Goal: Information Seeking & Learning: Learn about a topic

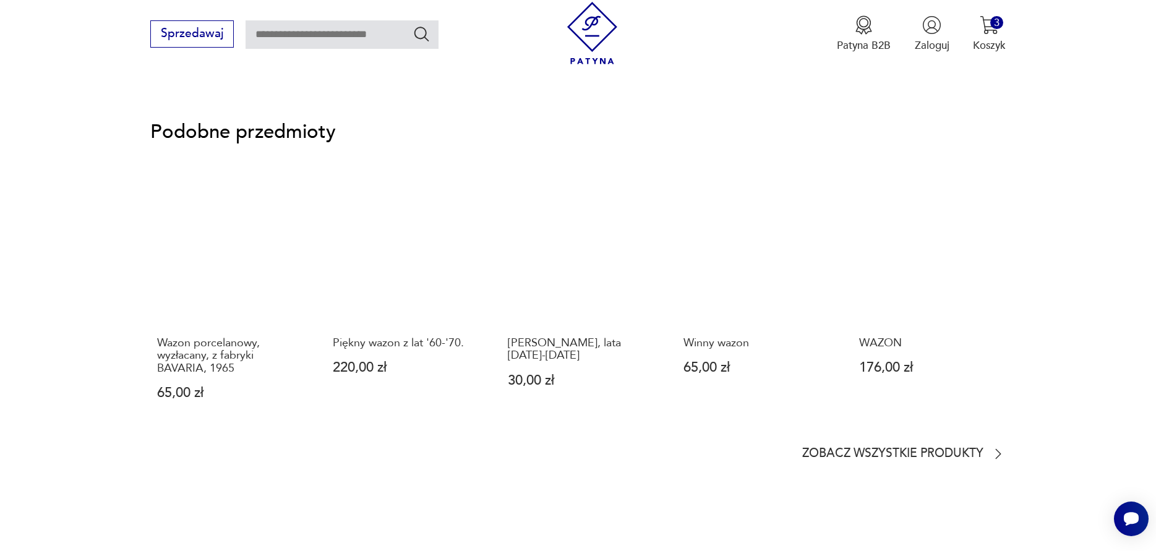
scroll to position [1113, 0]
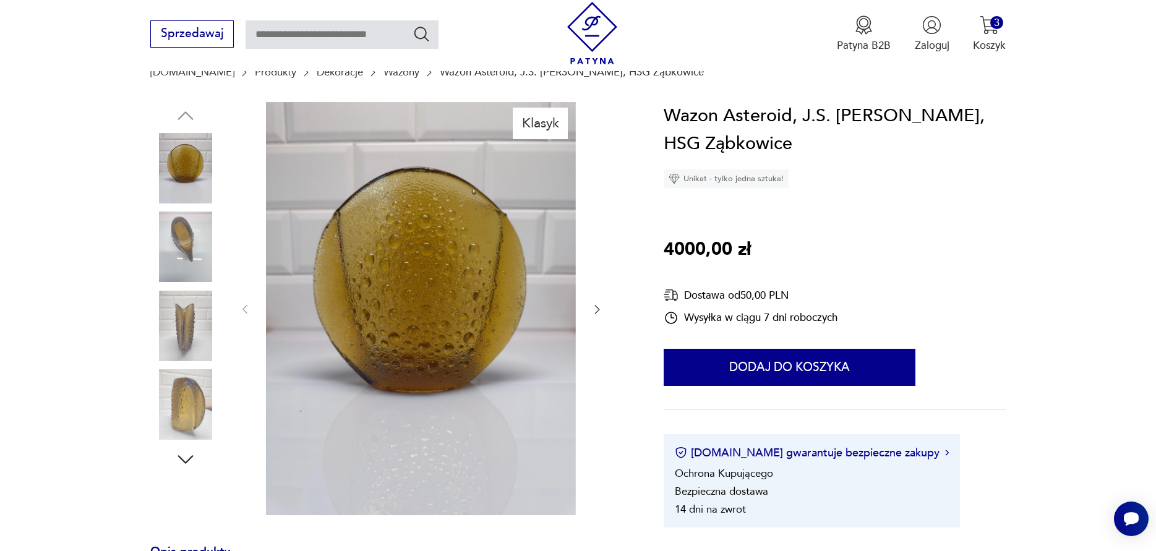
click at [594, 309] on icon "button" at bounding box center [597, 309] width 12 height 12
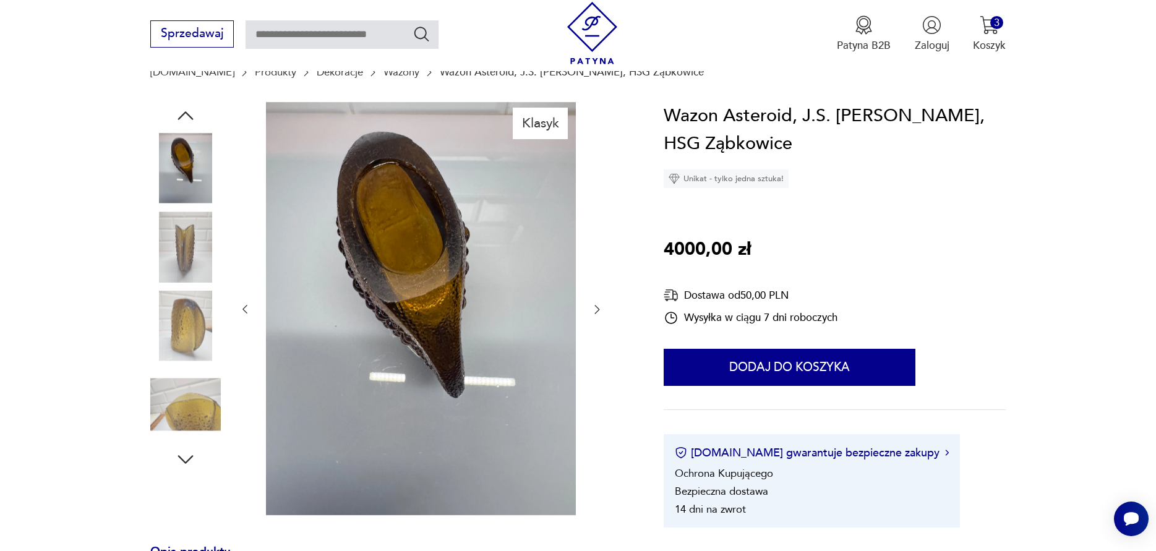
click at [594, 309] on icon "button" at bounding box center [597, 309] width 12 height 12
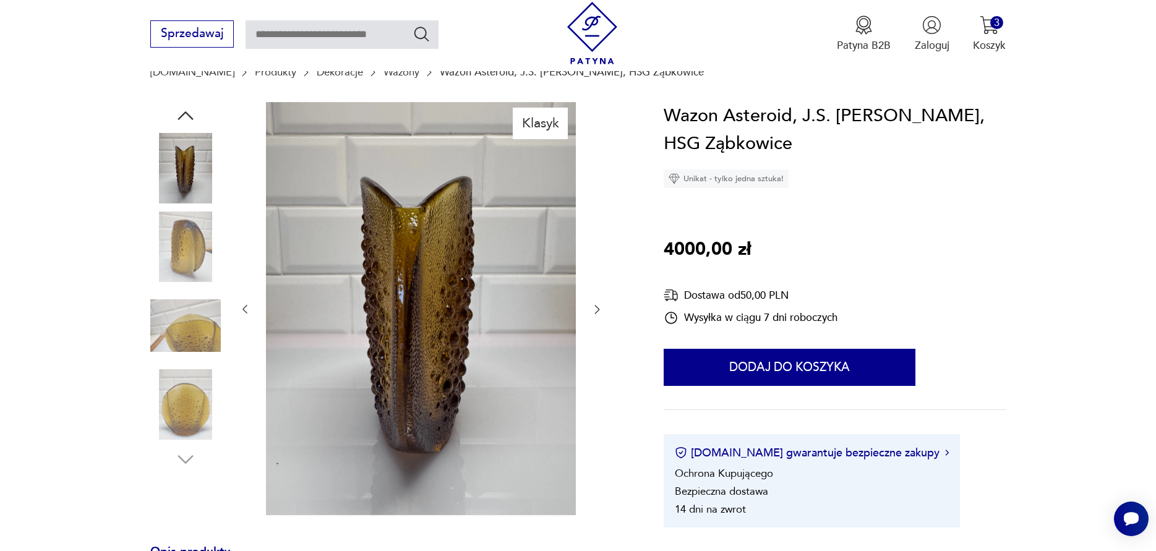
click at [594, 309] on icon "button" at bounding box center [597, 309] width 12 height 12
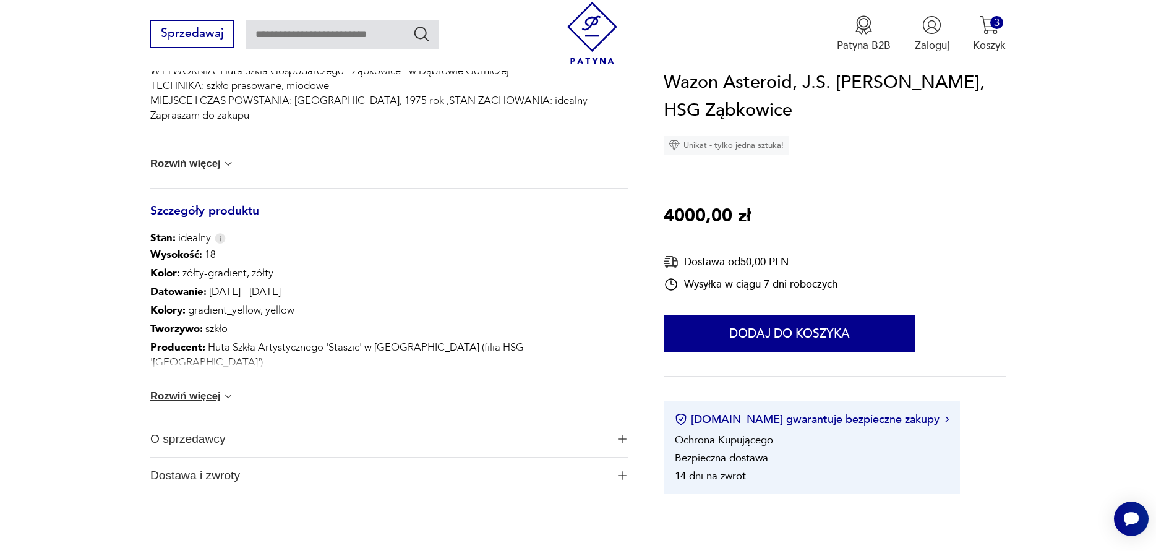
scroll to position [804, 0]
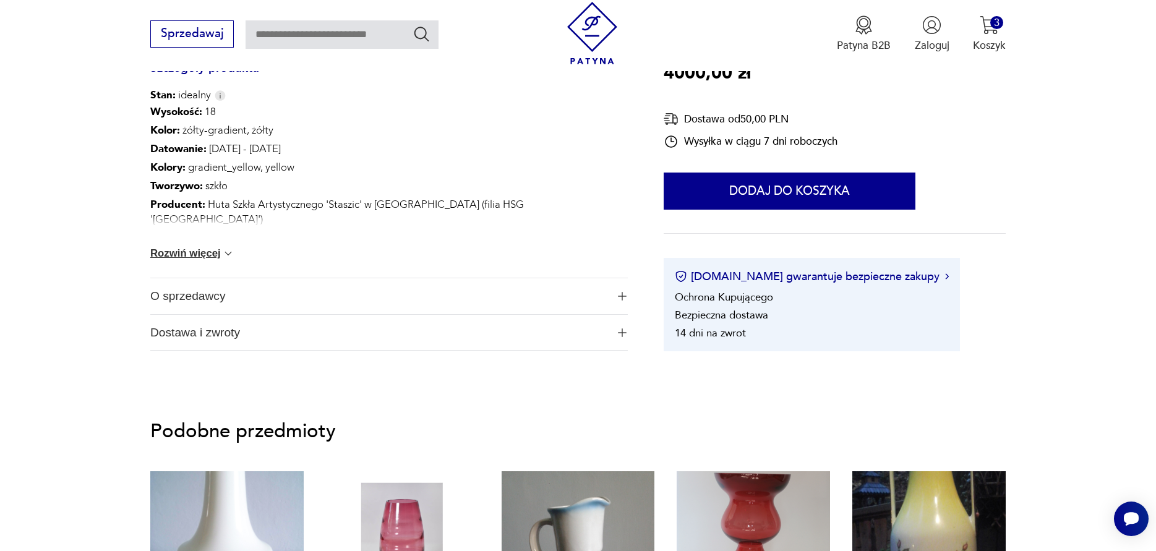
click at [205, 298] on span "O sprzedawcy" at bounding box center [378, 296] width 457 height 36
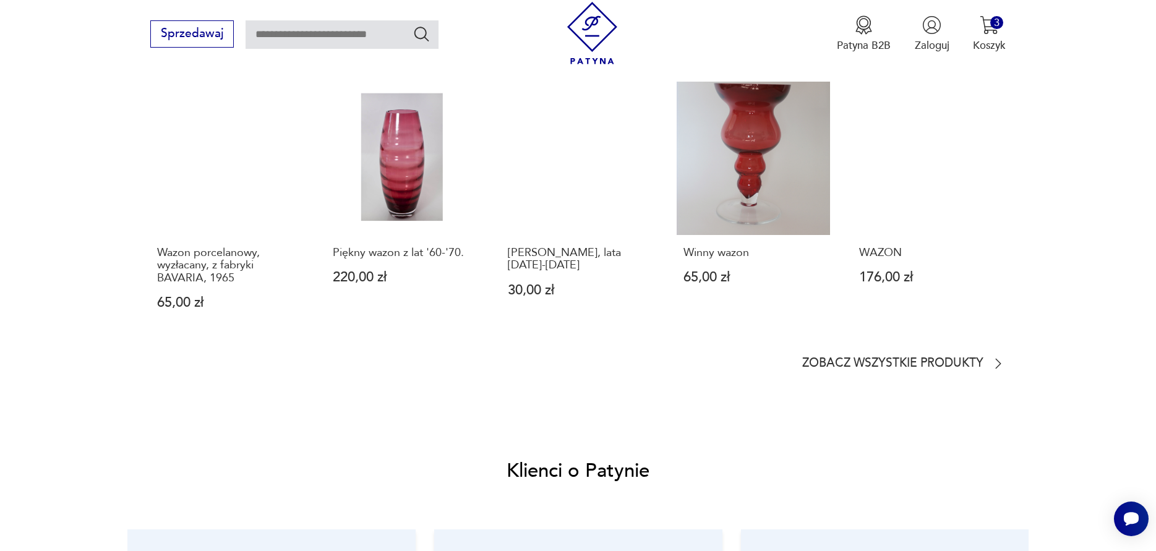
scroll to position [1299, 0]
